Goal: Task Accomplishment & Management: Use online tool/utility

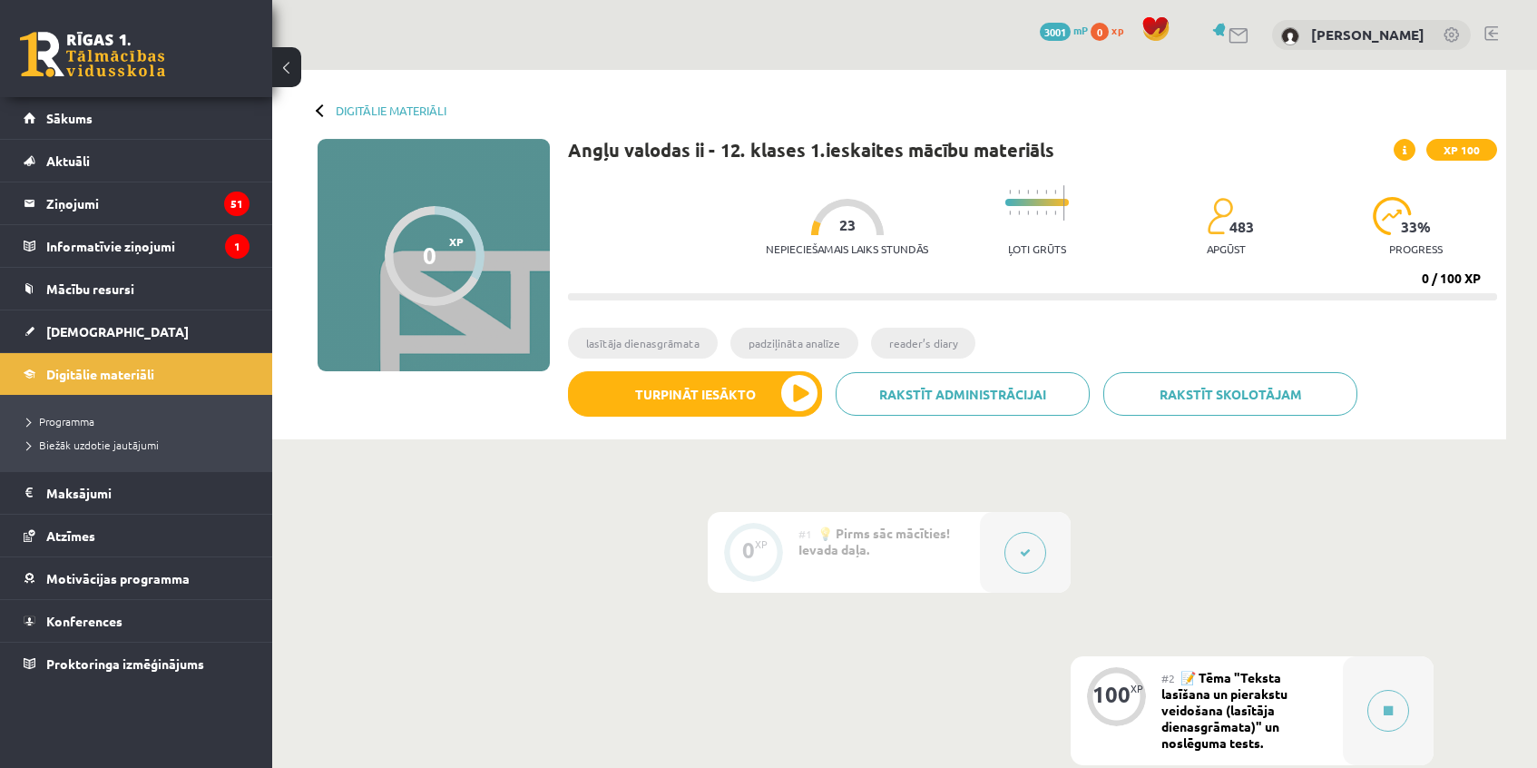
scroll to position [164, 0]
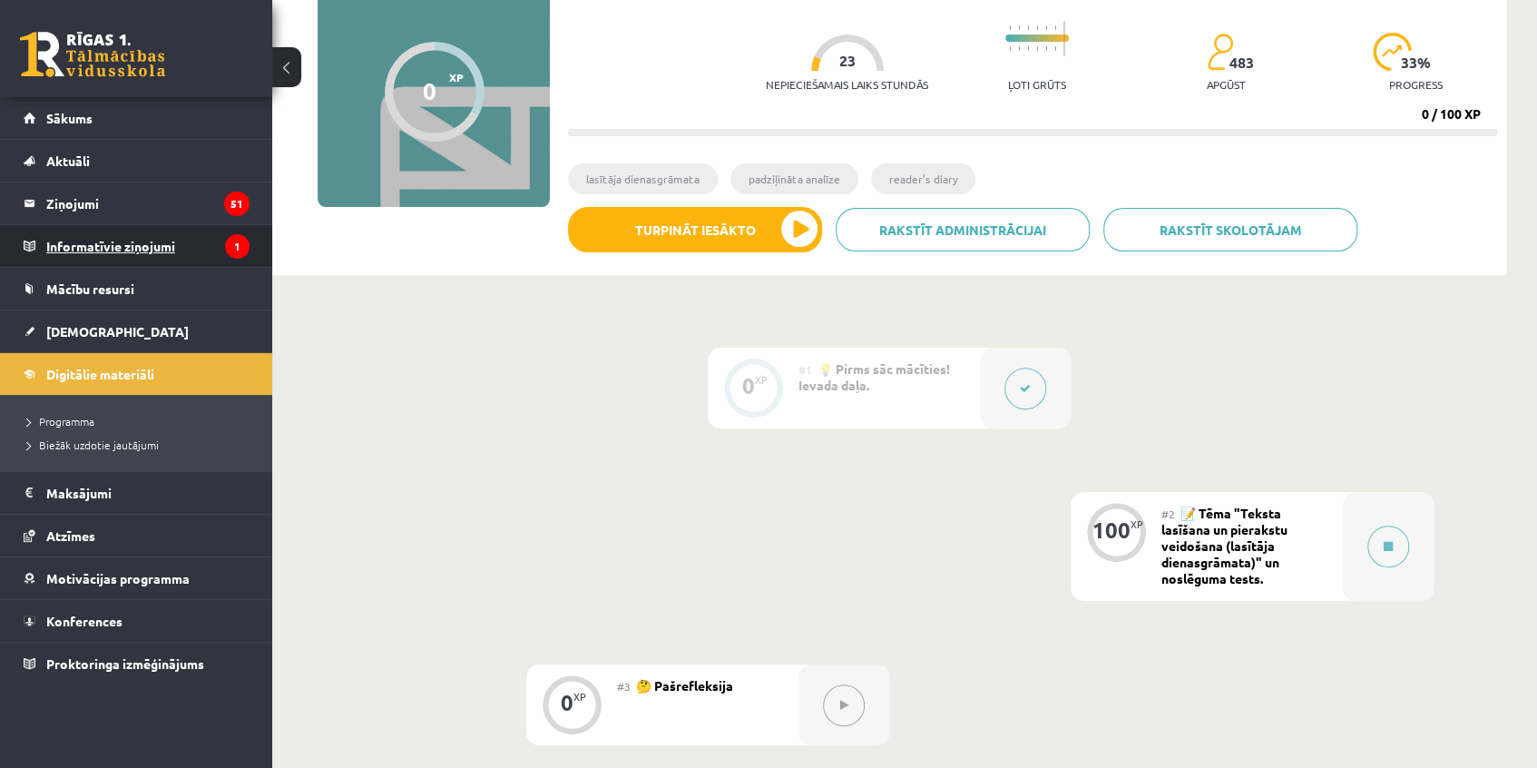
click at [109, 232] on legend "Informatīvie ziņojumi 1" at bounding box center [147, 246] width 203 height 42
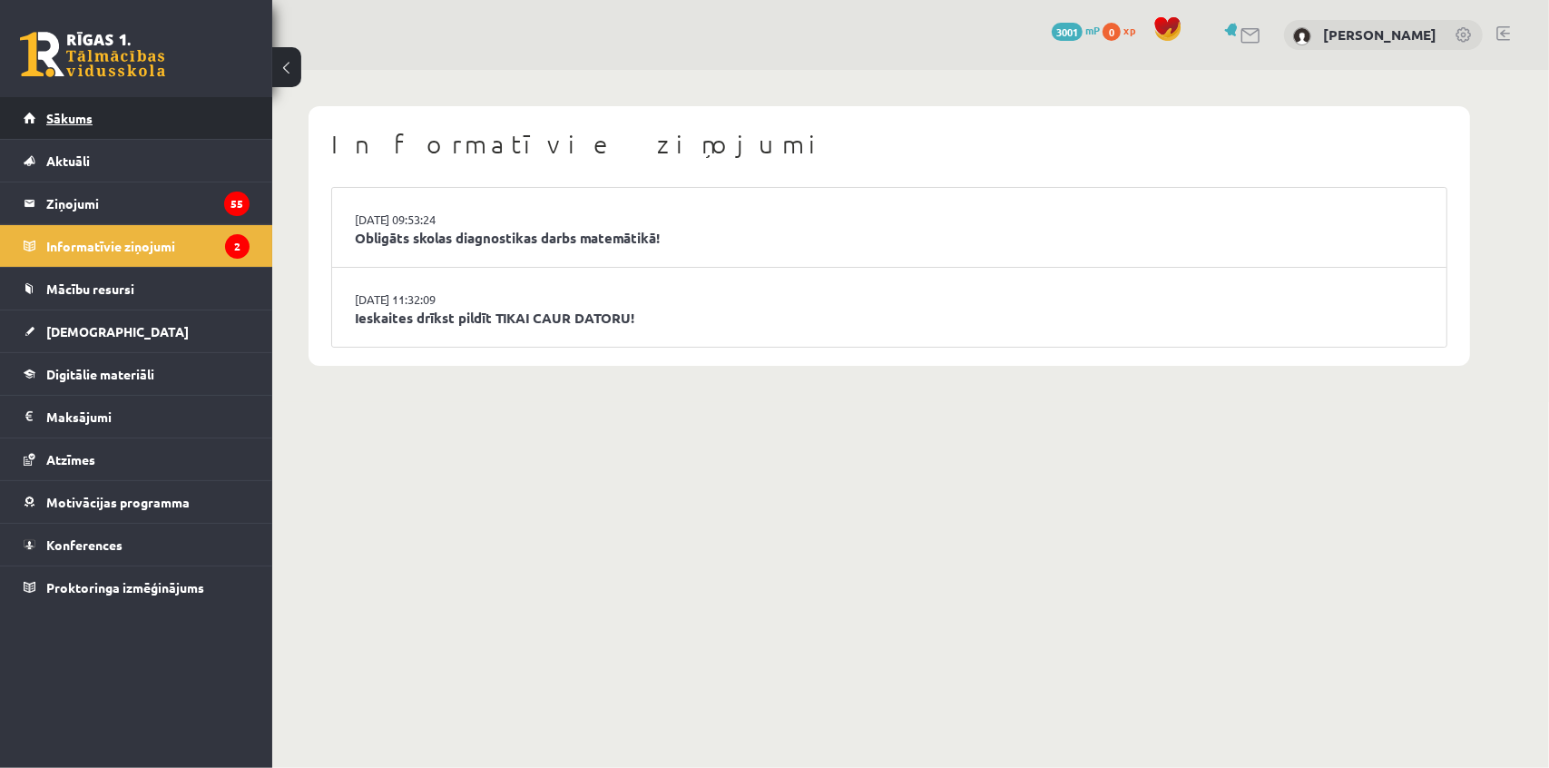
click at [61, 114] on span "Sākums" at bounding box center [69, 118] width 46 height 16
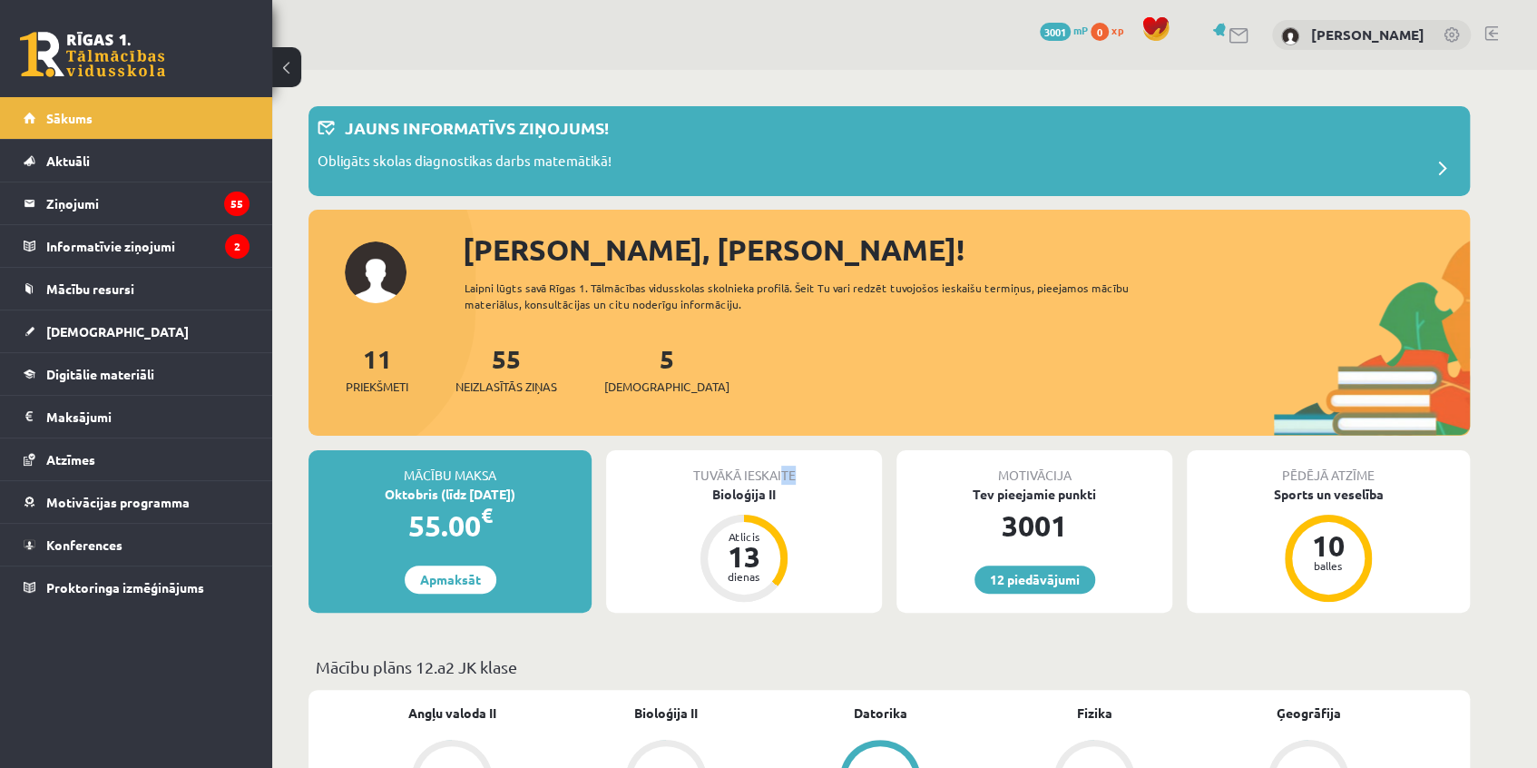
drag, startPoint x: 780, startPoint y: 448, endPoint x: 815, endPoint y: 459, distance: 36.2
click at [761, 358] on div "11 Priekšmeti 55 Neizlasītās ziņas 5 Ieskaites" at bounding box center [889, 387] width 1161 height 97
click at [759, 362] on div "11 Priekšmeti 55 Neizlasītās ziņas 5 Ieskaites" at bounding box center [889, 387] width 1161 height 97
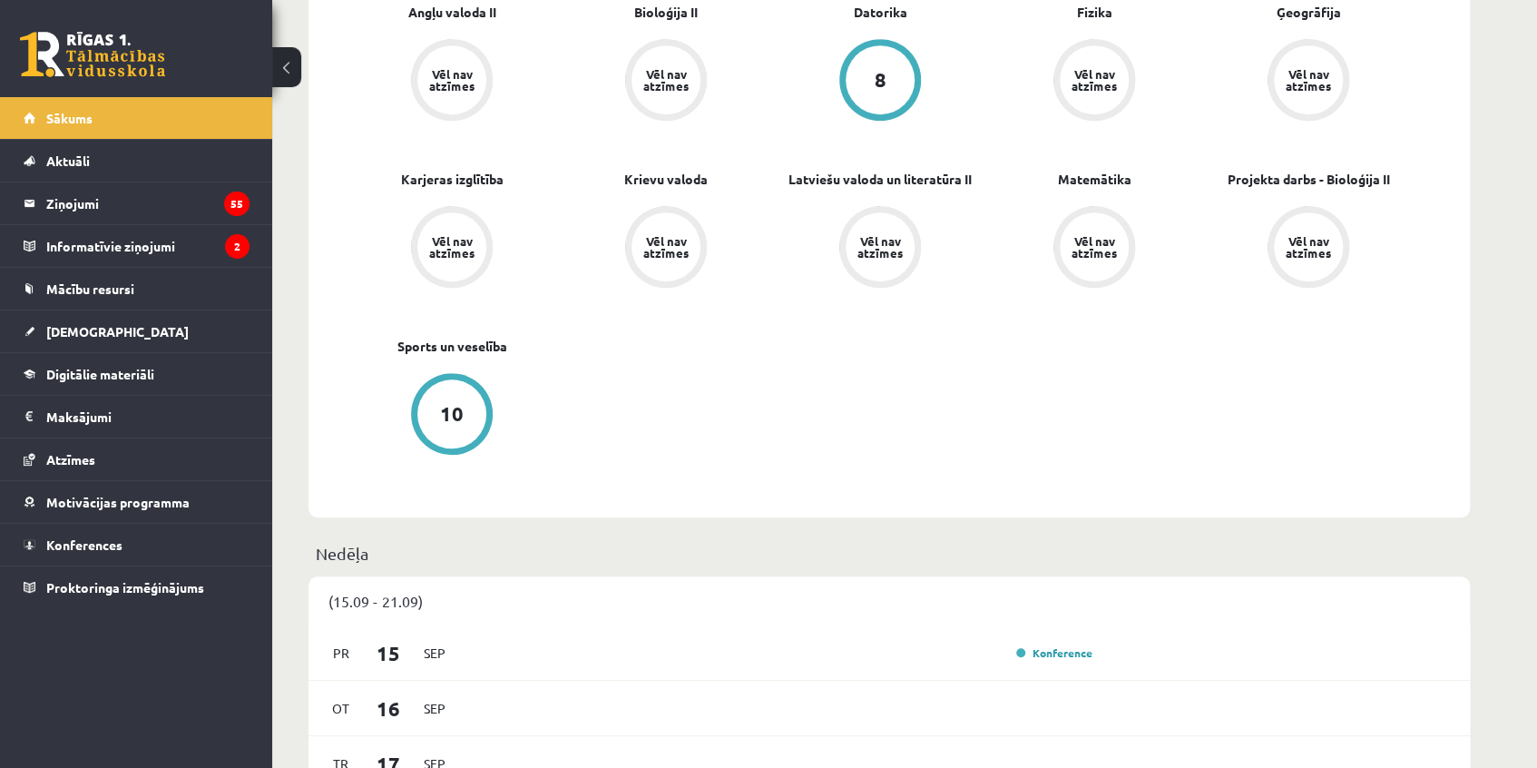
scroll to position [742, 0]
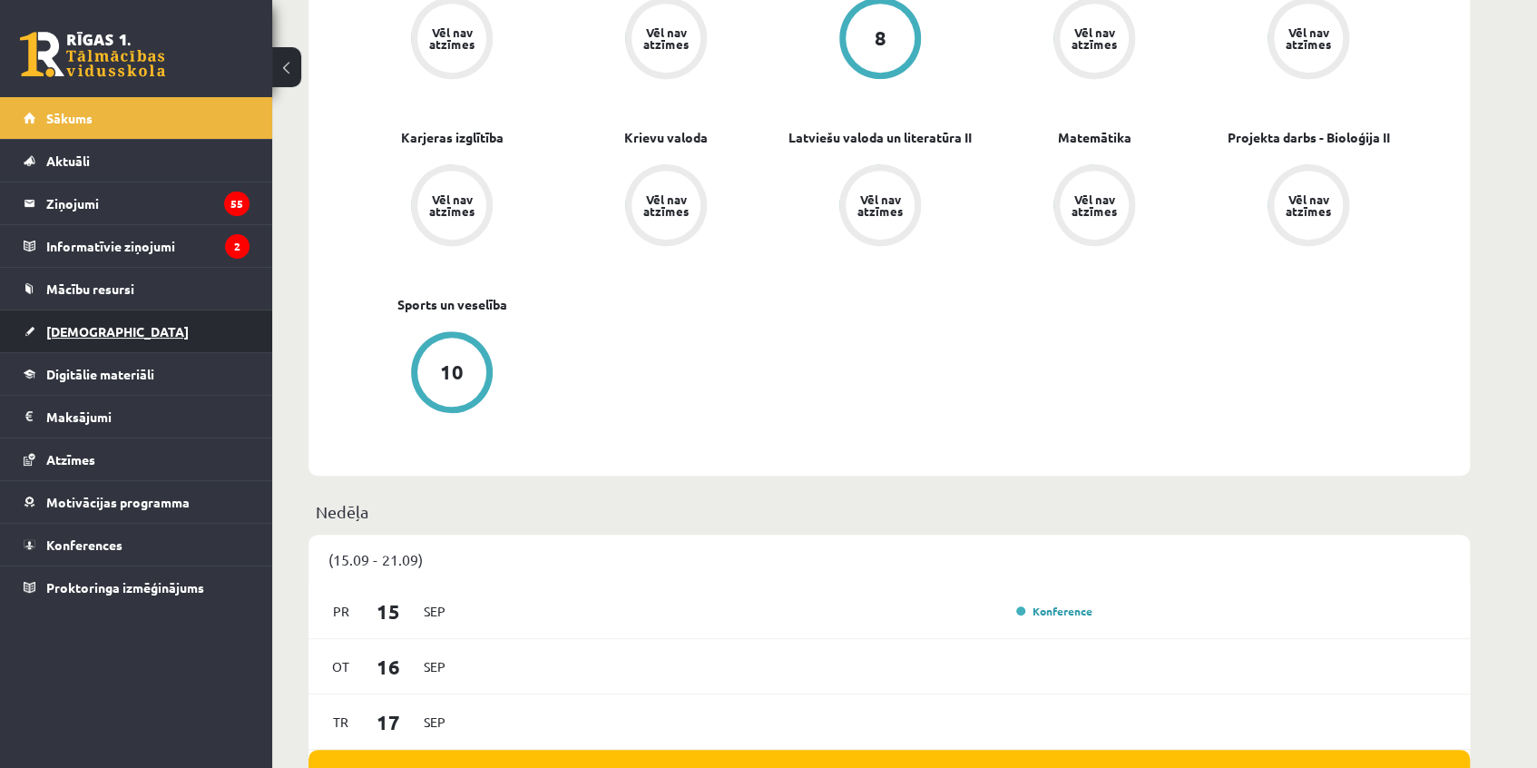
click at [41, 321] on link "[DEMOGRAPHIC_DATA]" at bounding box center [137, 331] width 226 height 42
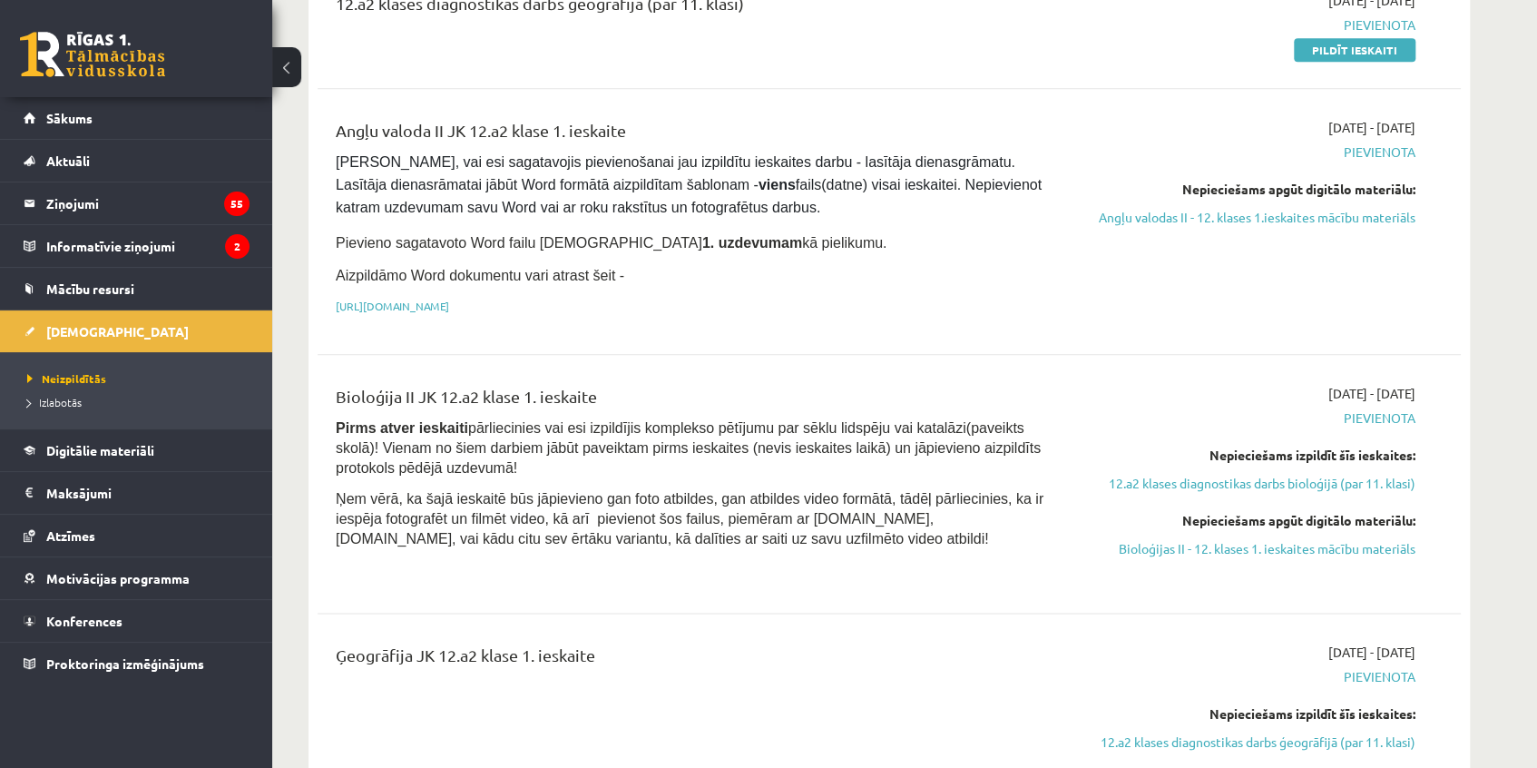
scroll to position [825, 0]
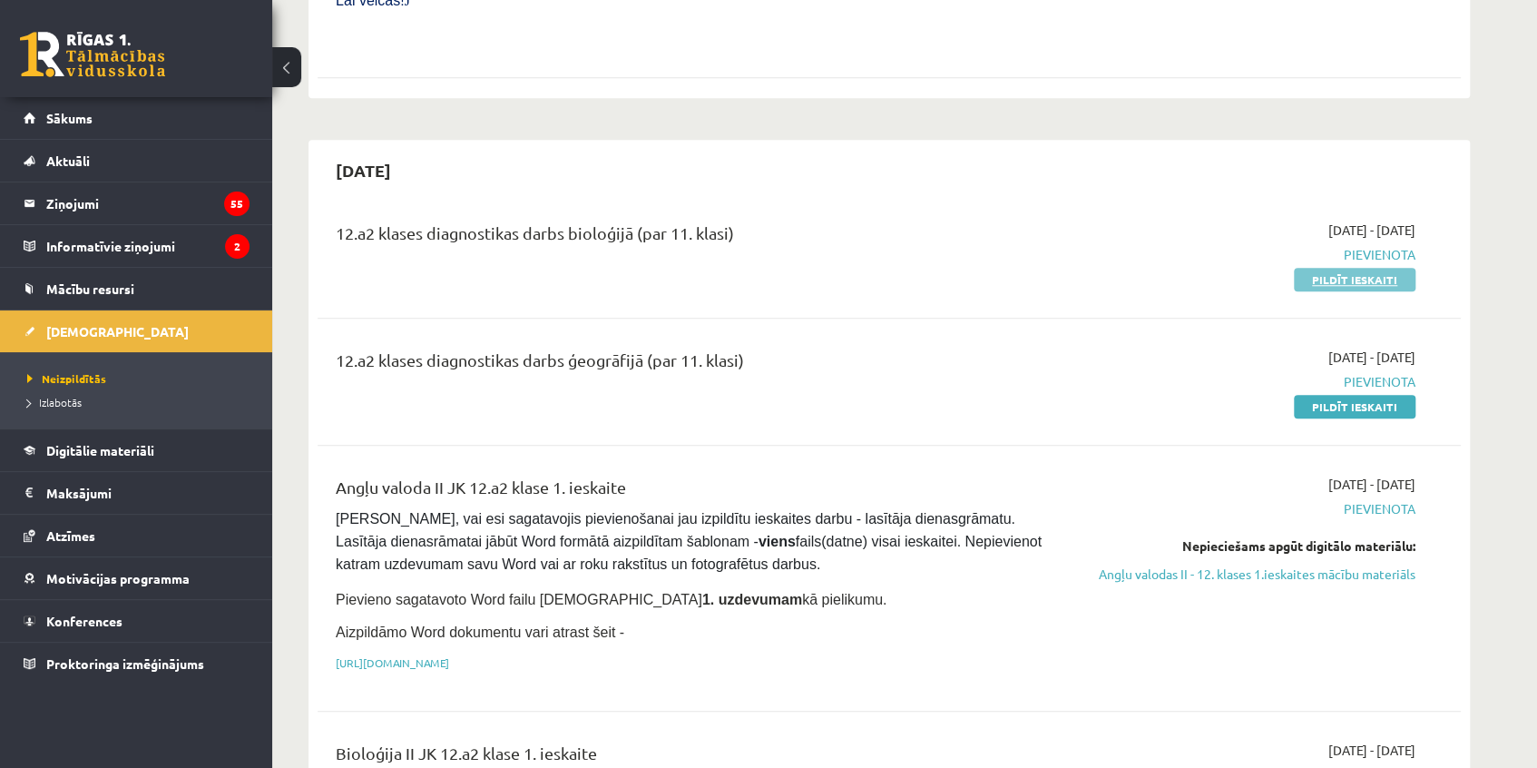
click at [1339, 268] on link "Pildīt ieskaiti" at bounding box center [1355, 280] width 122 height 24
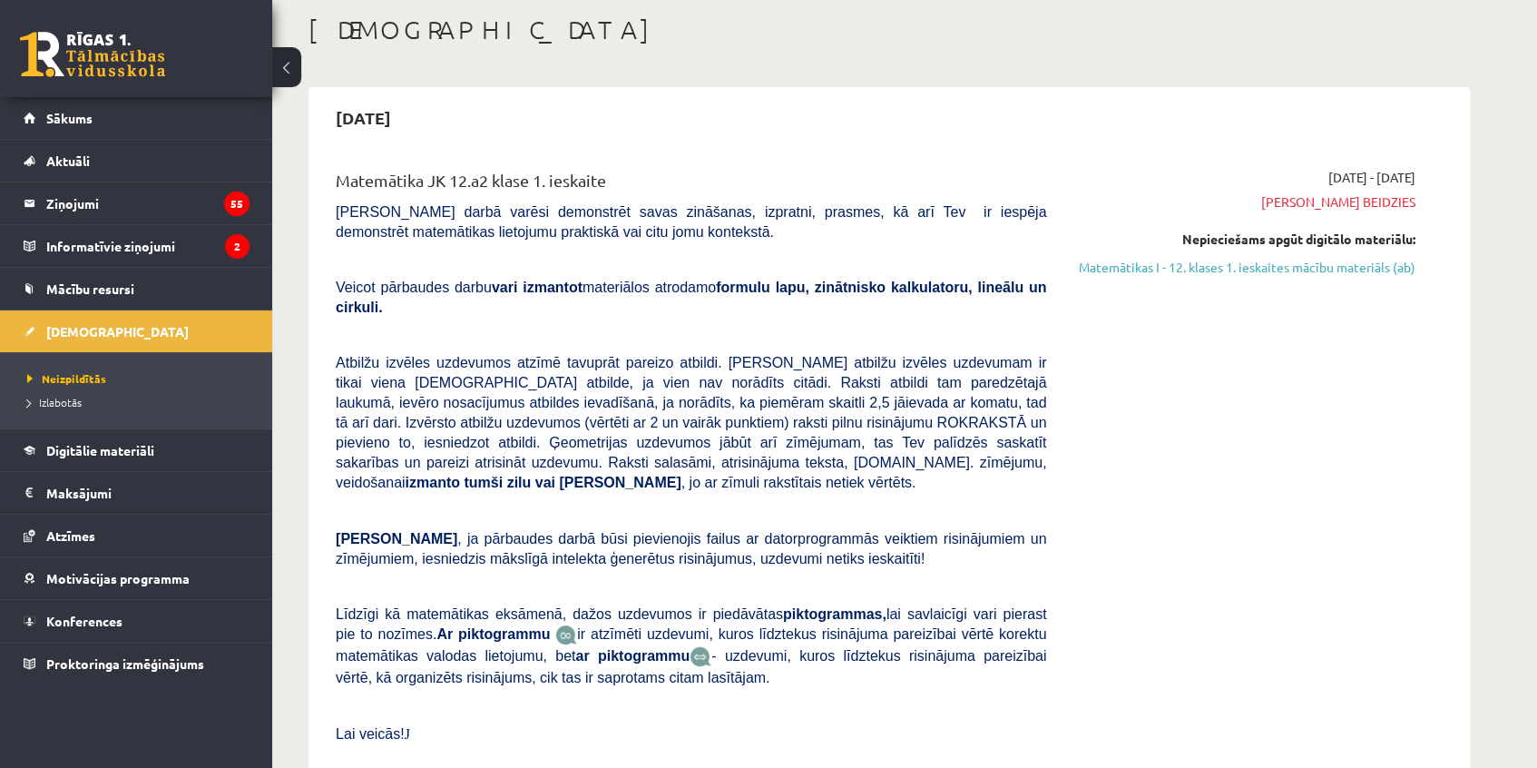
scroll to position [0, 0]
